Goal: Information Seeking & Learning: Stay updated

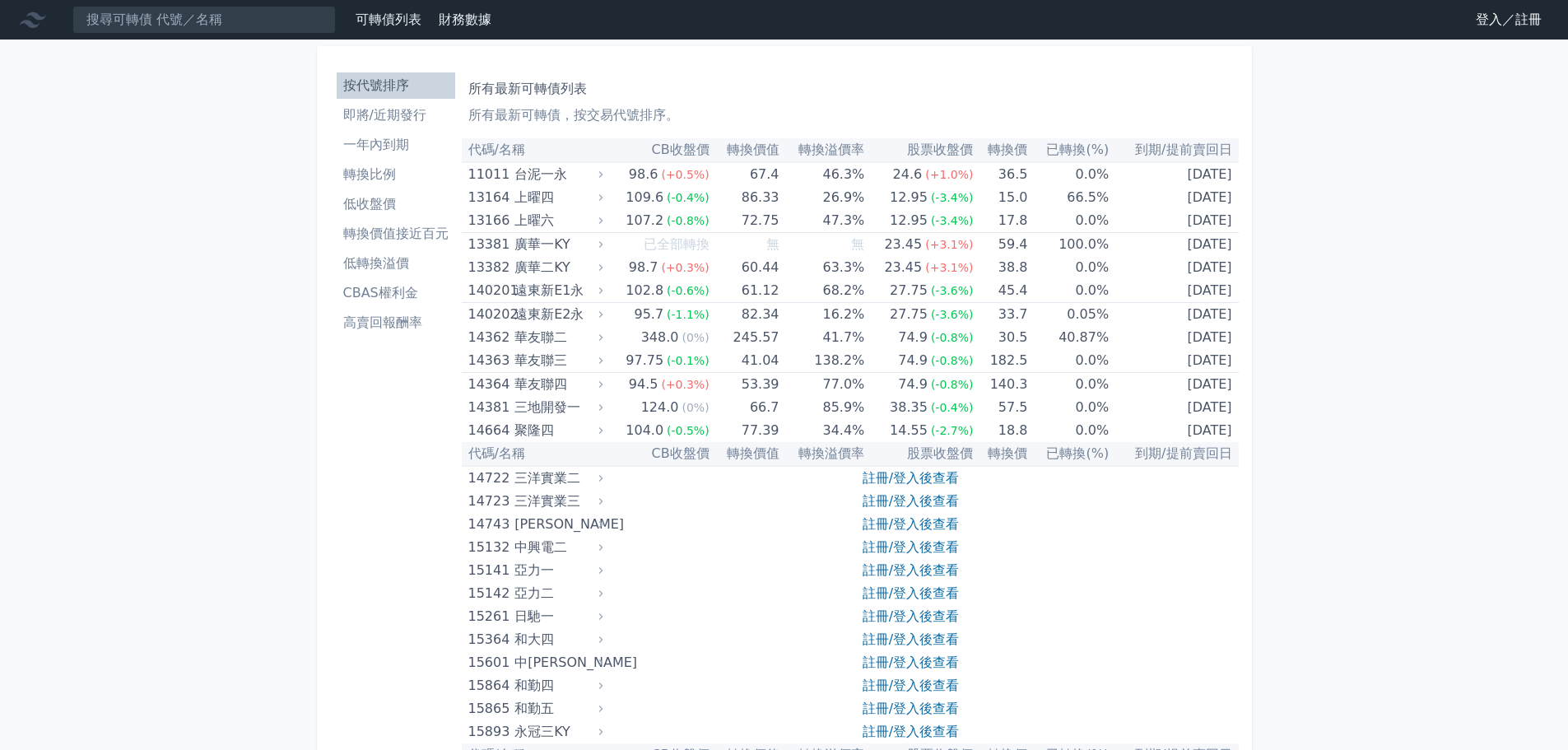
click at [402, 123] on li "即將/近期發行" at bounding box center [396, 115] width 118 height 19
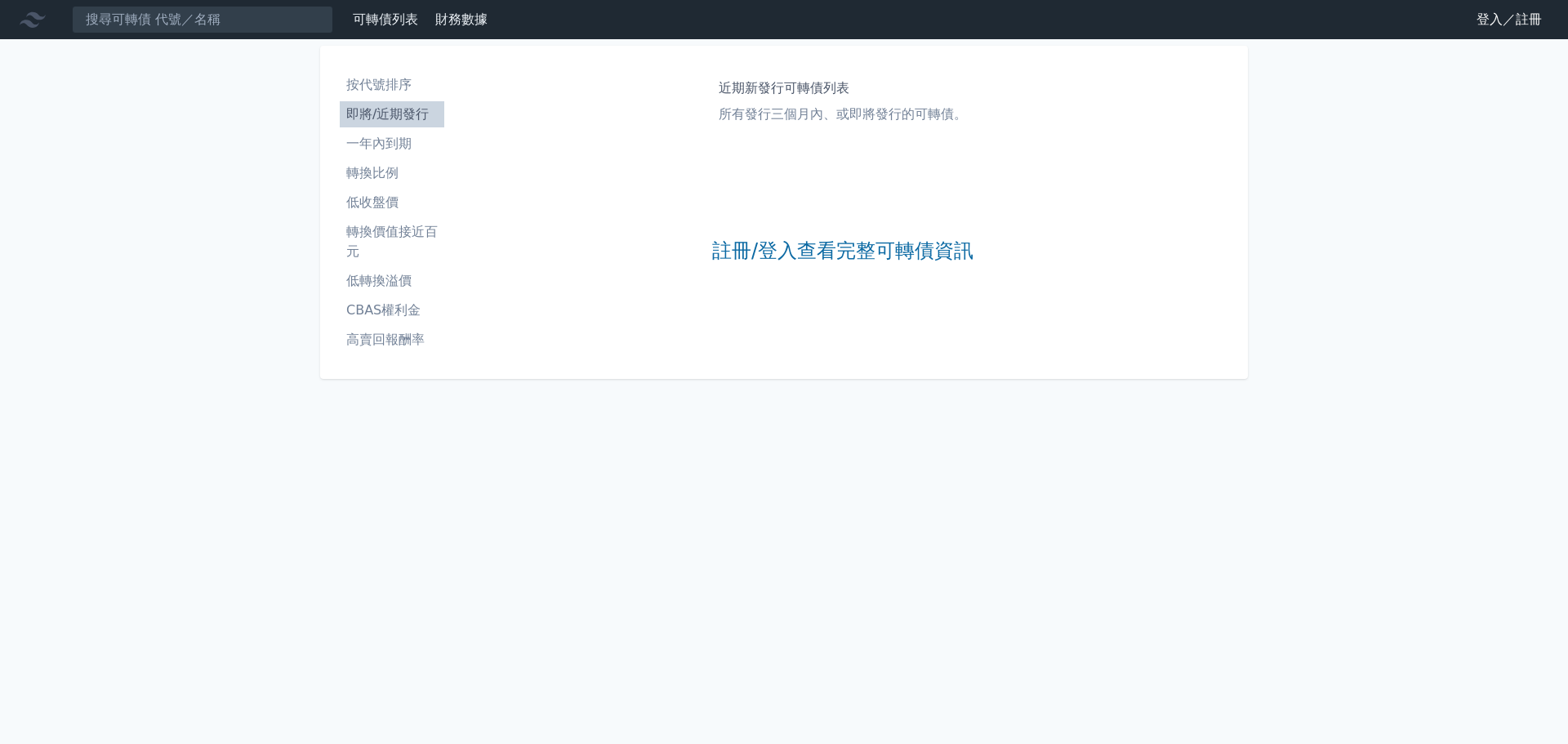
click at [1482, 18] on link "登入／註冊" at bounding box center [1508, 19] width 91 height 26
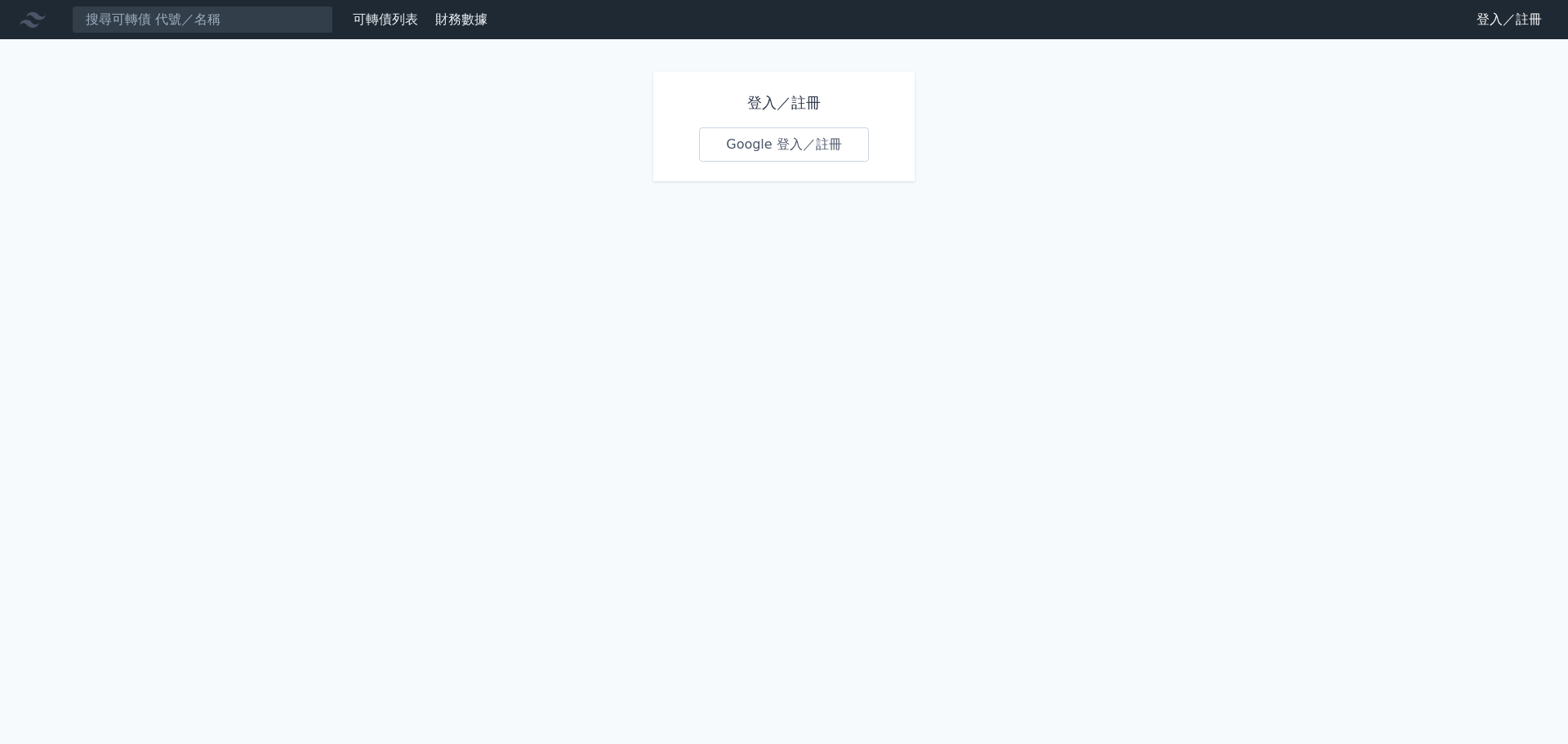
click at [796, 148] on link "Google 登入／註冊" at bounding box center [784, 145] width 170 height 35
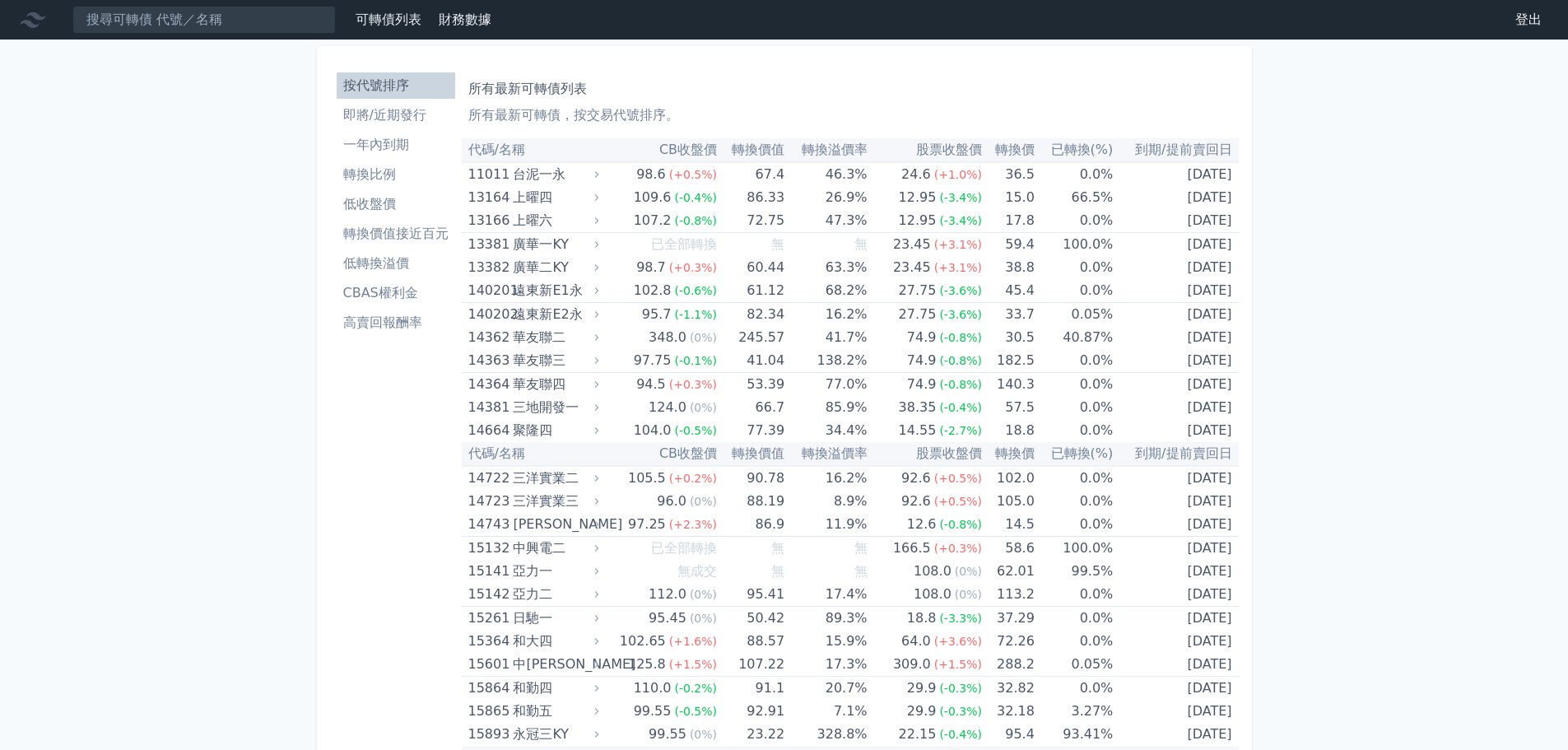
click at [391, 117] on li "即將/近期發行" at bounding box center [396, 115] width 118 height 19
